Goal: Transaction & Acquisition: Purchase product/service

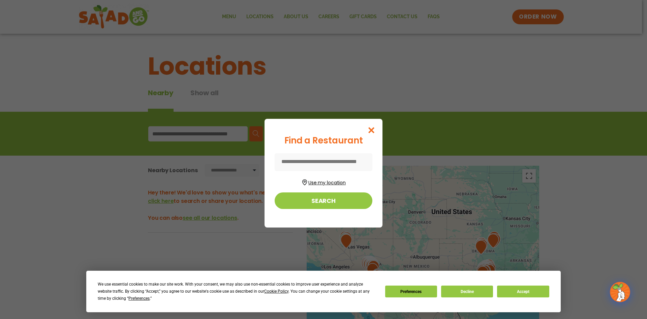
click at [325, 181] on button "Use my location" at bounding box center [324, 181] width 98 height 9
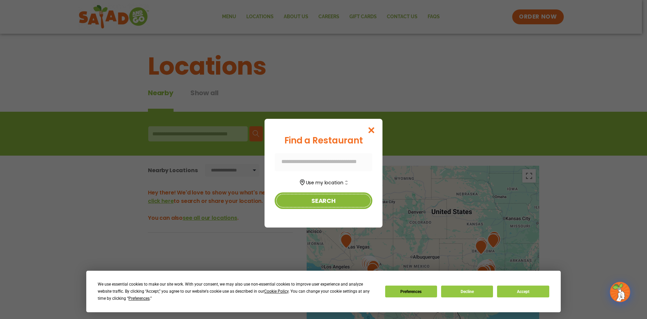
click at [329, 201] on button "Search" at bounding box center [324, 200] width 98 height 17
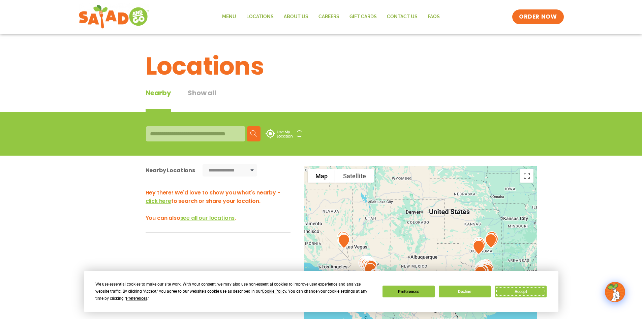
click at [512, 291] on button "Accept" at bounding box center [521, 291] width 52 height 12
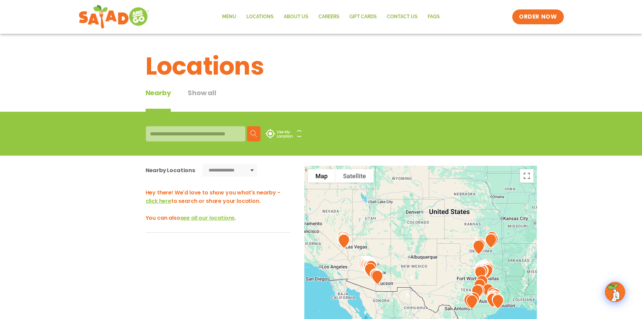
click at [151, 126] on div at bounding box center [195, 133] width 99 height 15
click at [174, 133] on div at bounding box center [195, 133] width 99 height 15
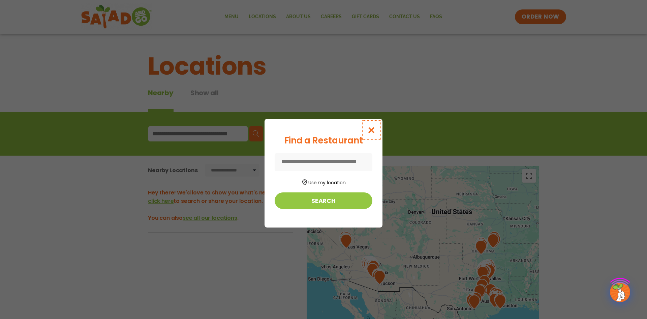
click at [372, 131] on icon "Close modal" at bounding box center [372, 129] width 8 height 7
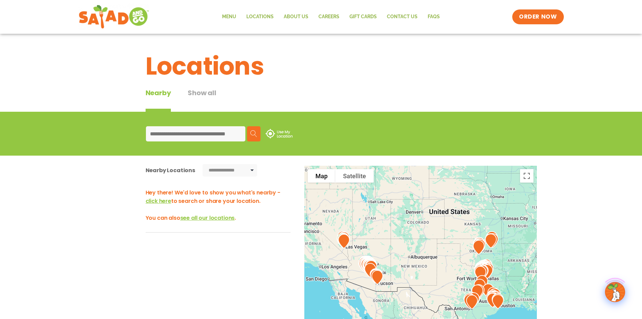
click at [206, 138] on input at bounding box center [195, 133] width 99 height 15
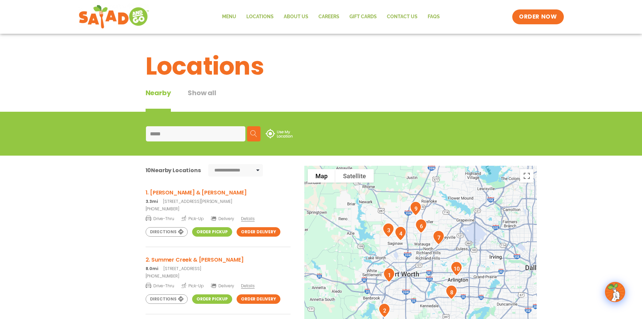
scroll to position [34, 0]
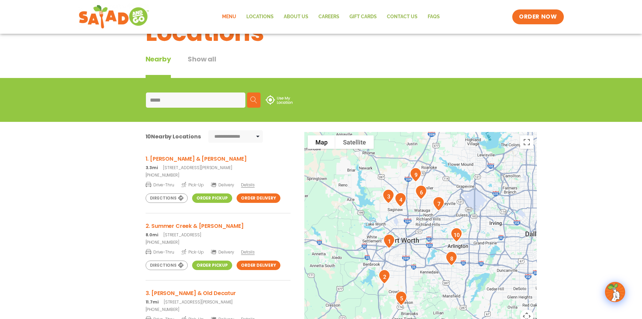
type input "*****"
click at [225, 12] on link "Menu" at bounding box center [229, 17] width 24 height 16
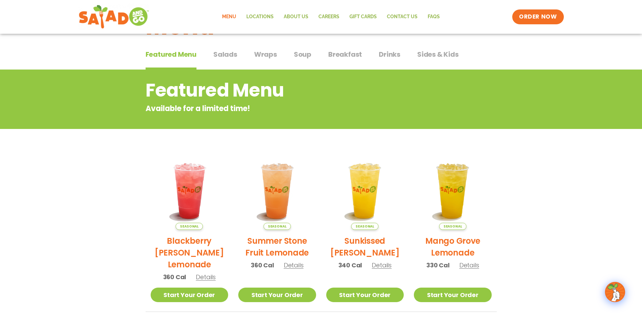
scroll to position [34, 0]
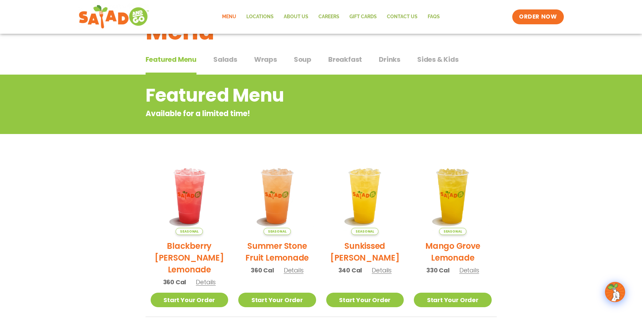
click at [223, 53] on div "Featured Menu Featured Menu Salads Salads Wraps Wraps Soup Soup Breakfast Break…" at bounding box center [321, 63] width 351 height 23
click at [224, 55] on span "Salads" at bounding box center [225, 59] width 24 height 10
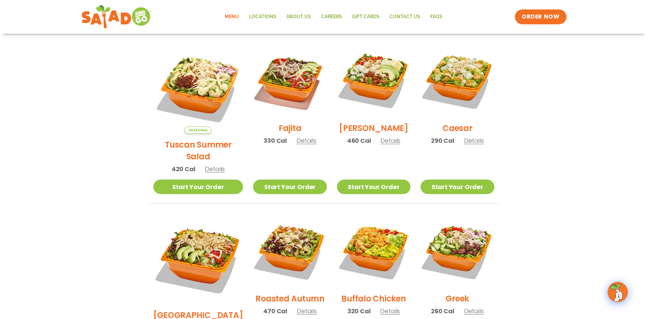
scroll to position [169, 0]
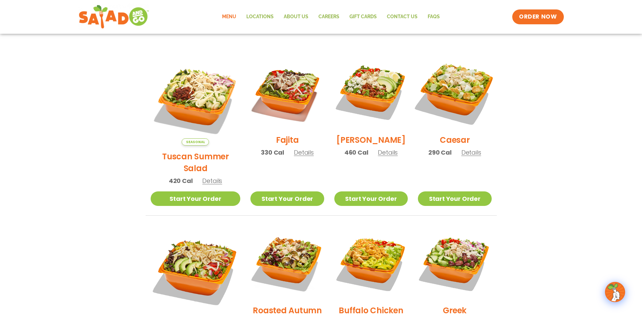
click at [459, 74] on img at bounding box center [455, 92] width 86 height 86
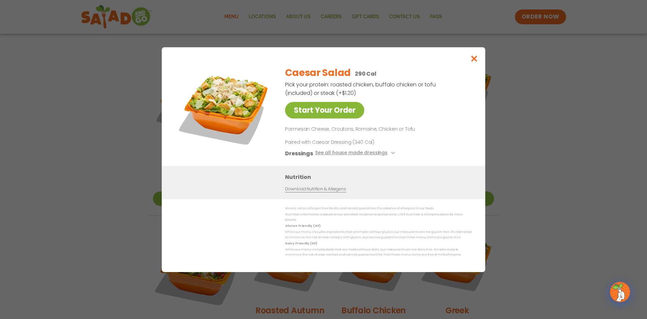
click at [328, 111] on link "Start Your Order" at bounding box center [324, 110] width 79 height 17
